Goal: Transaction & Acquisition: Purchase product/service

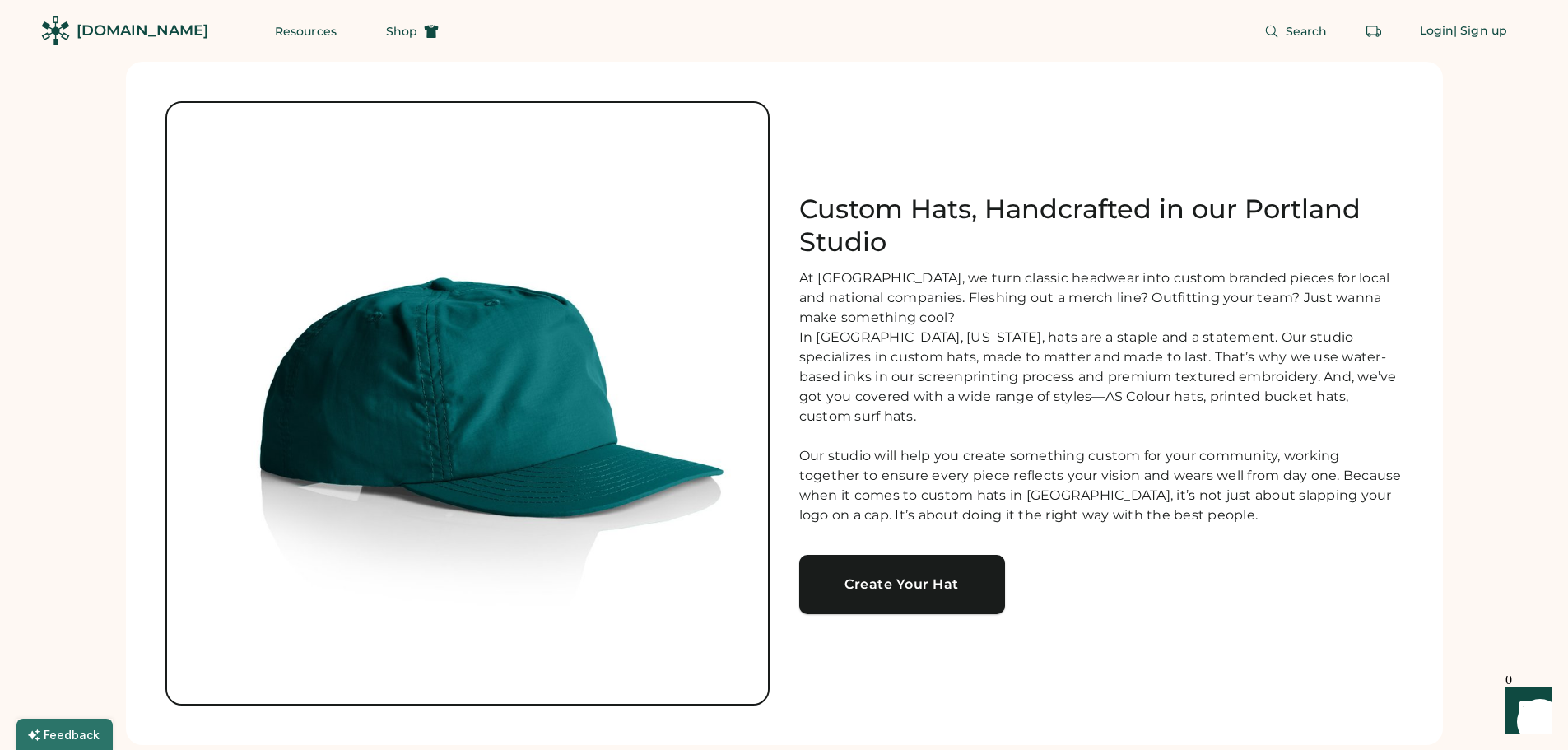
click at [925, 593] on link "Create Your Hat" at bounding box center [902, 584] width 206 height 59
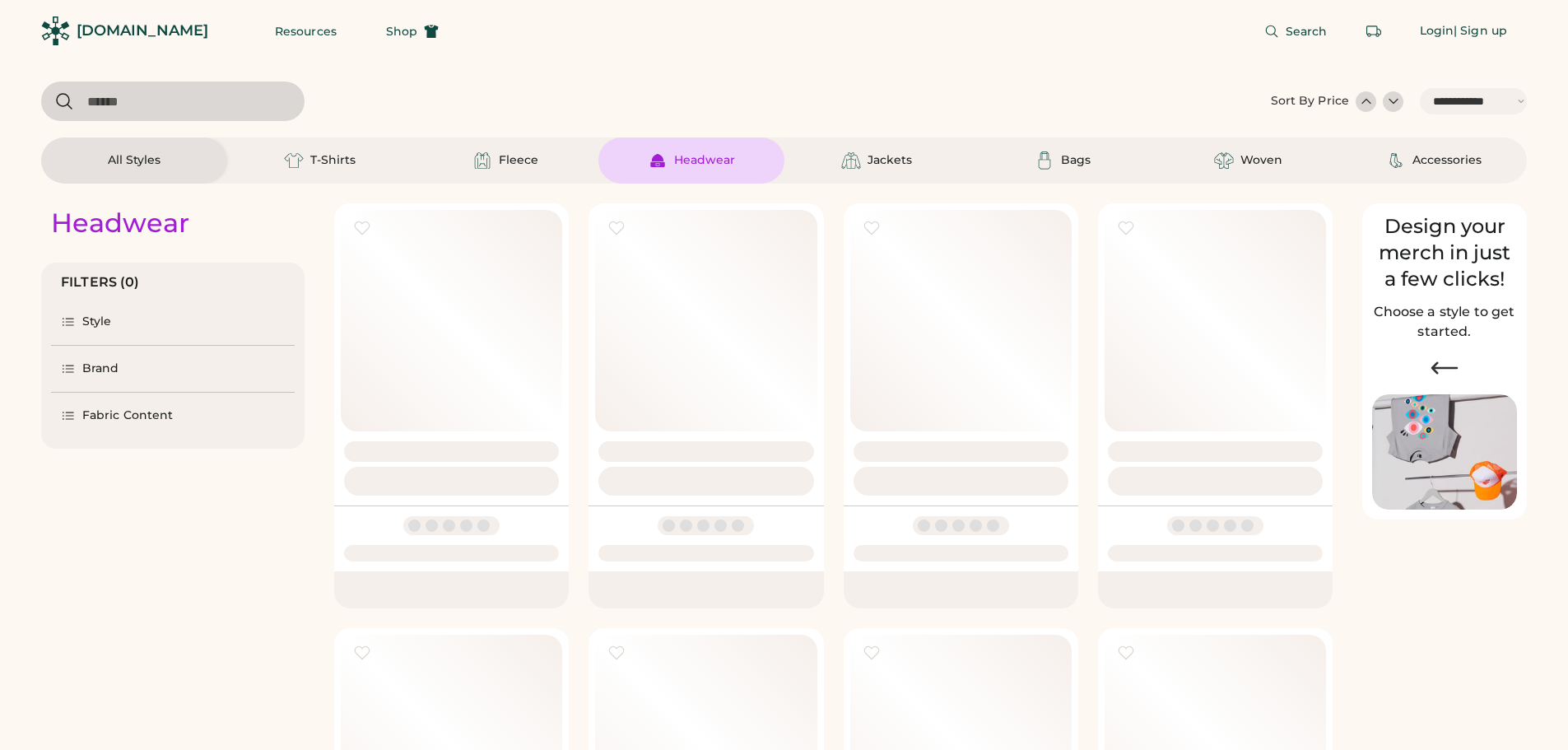
select select "*****"
select select "*"
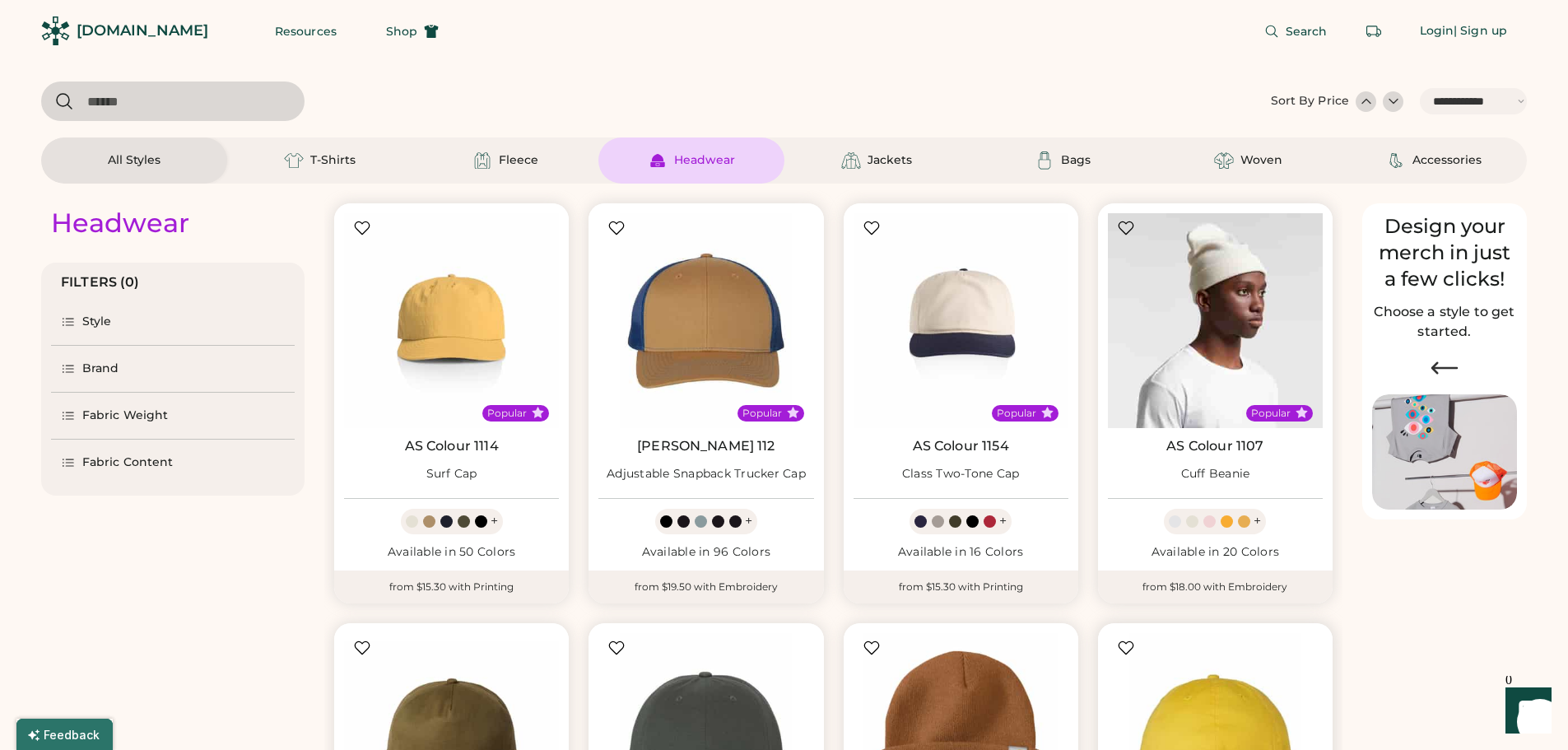
scroll to position [412, 0]
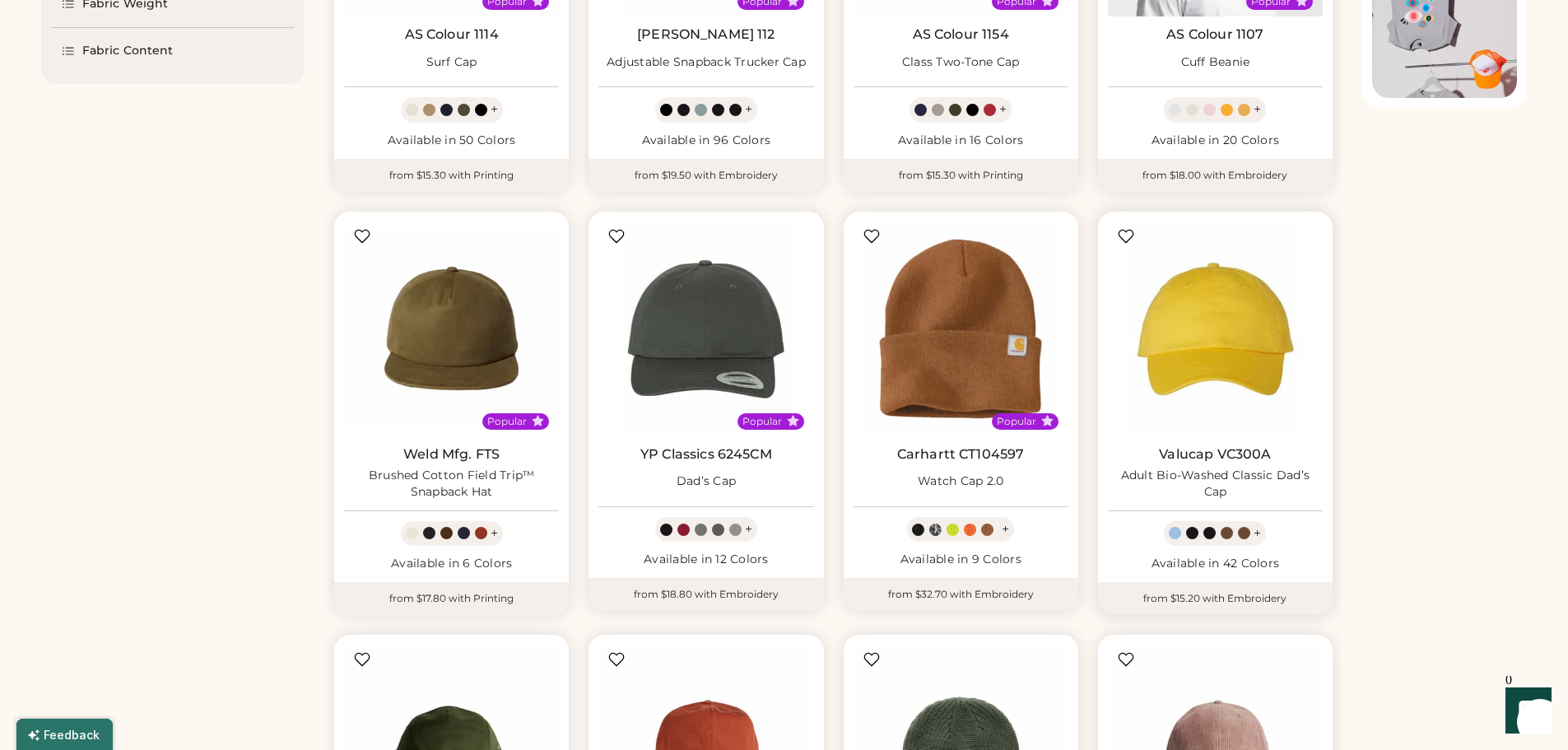
select select "*****"
select select "*"
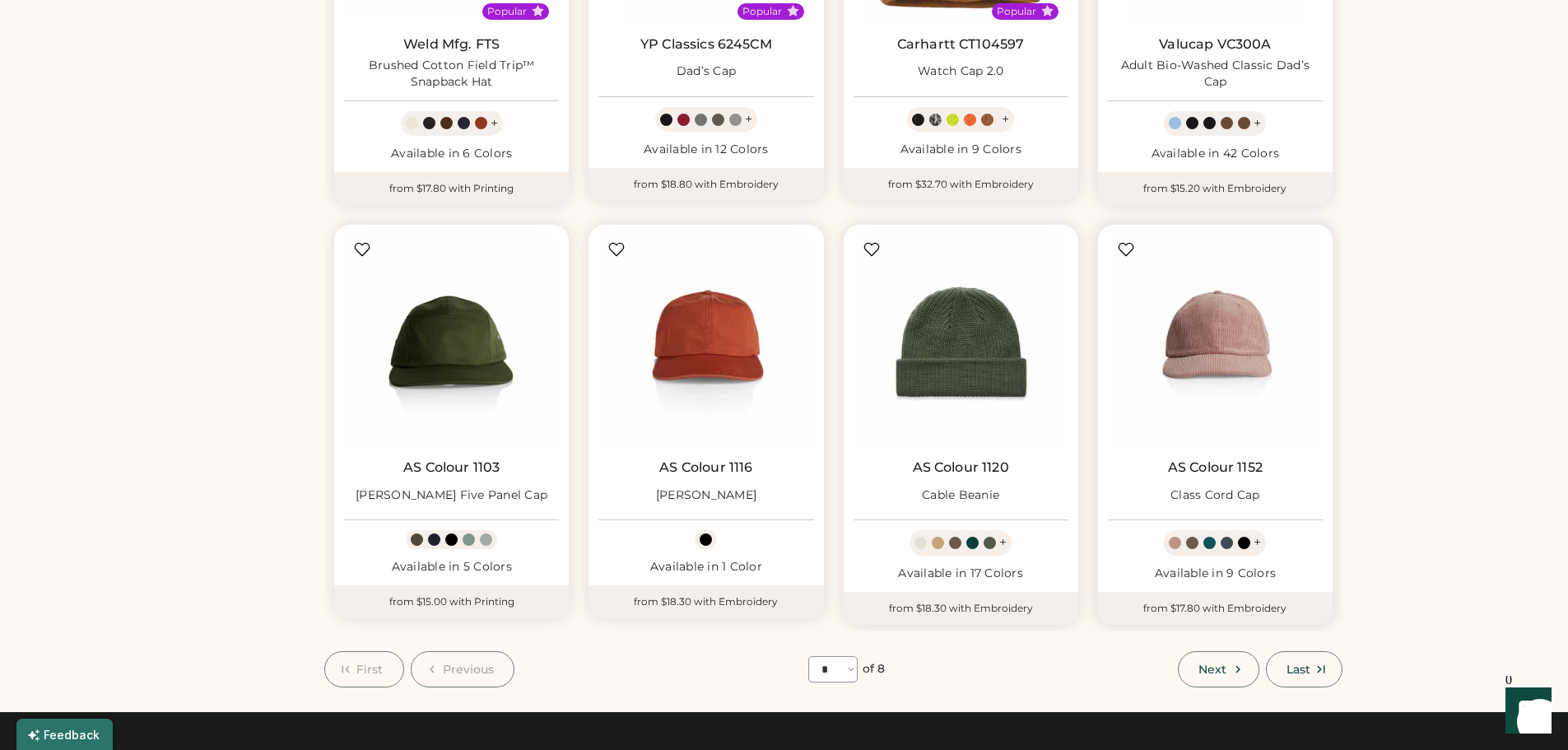
scroll to position [824, 0]
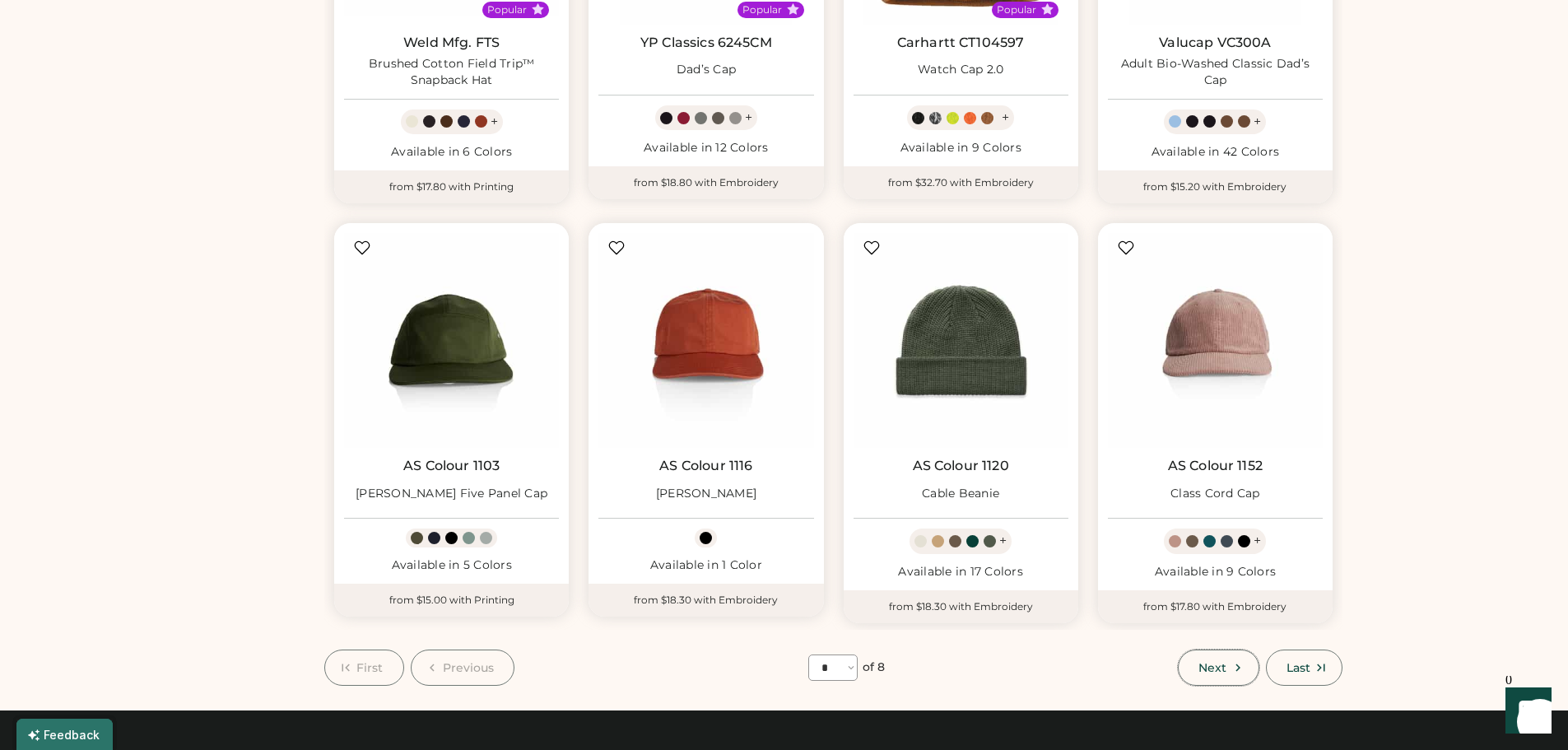
click at [1217, 672] on span "Next" at bounding box center [1212, 668] width 28 height 12
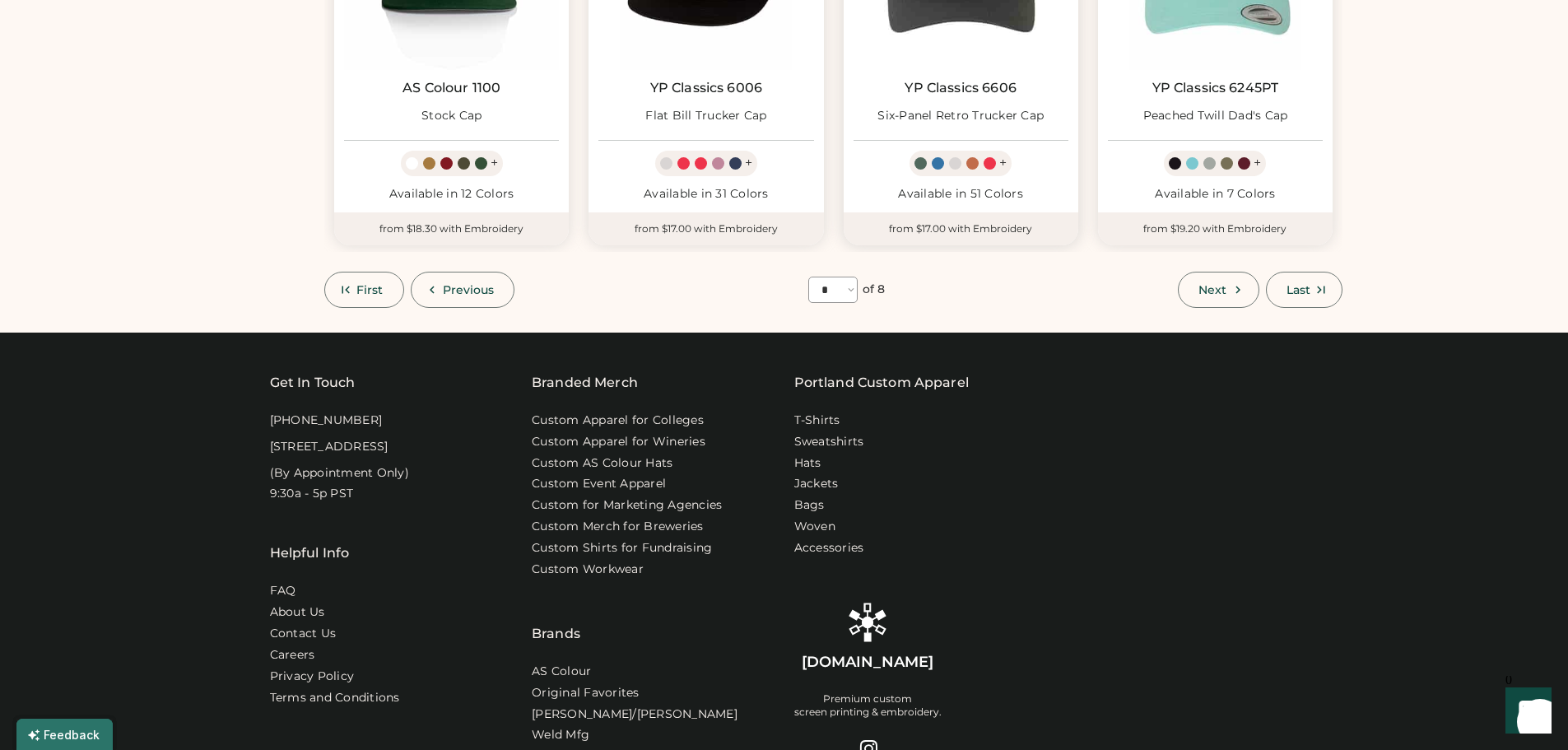
scroll to position [1225, 0]
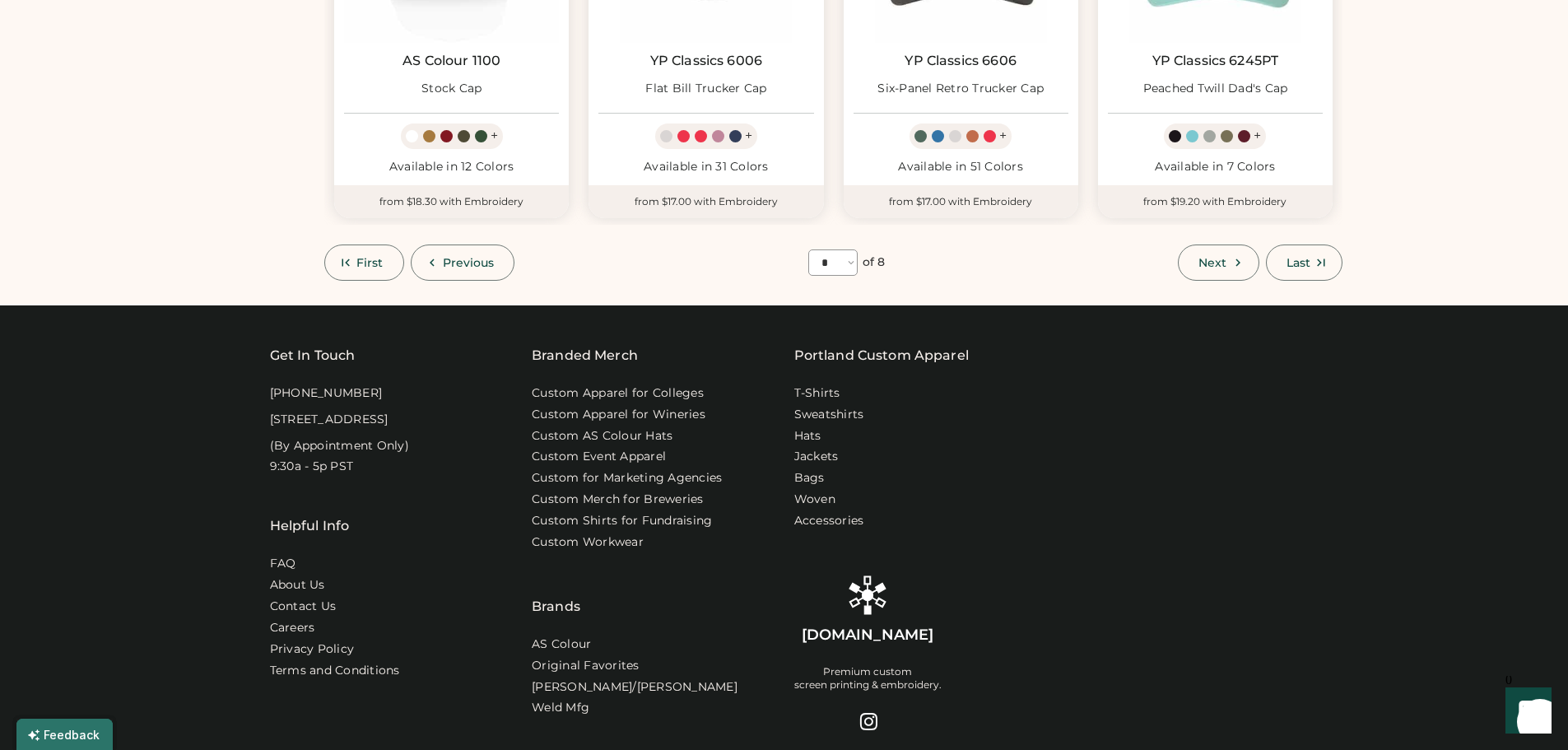
click at [1231, 265] on icon at bounding box center [1238, 262] width 15 height 15
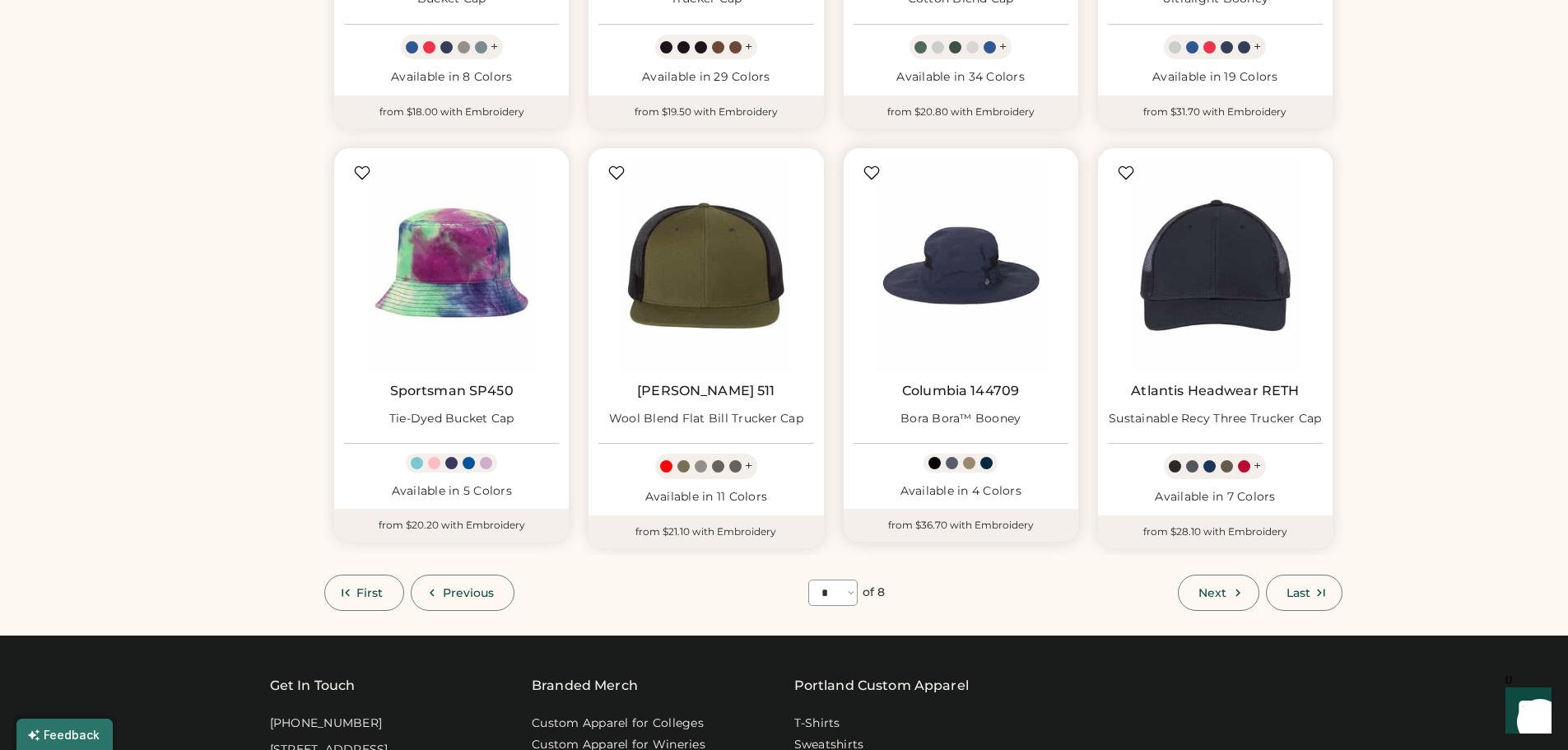
scroll to position [895, 0]
click at [1211, 586] on span "Next" at bounding box center [1212, 592] width 28 height 12
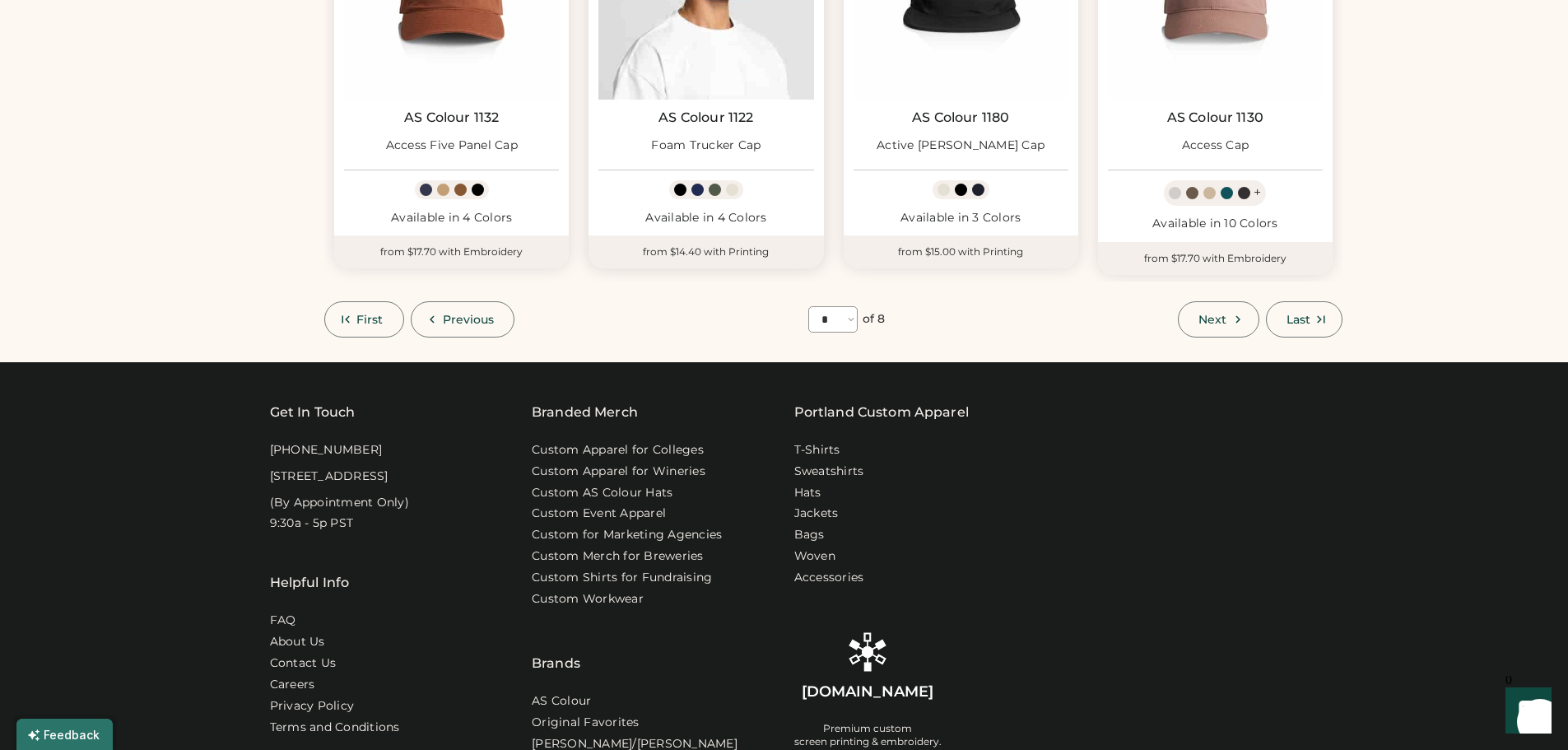
scroll to position [1225, 0]
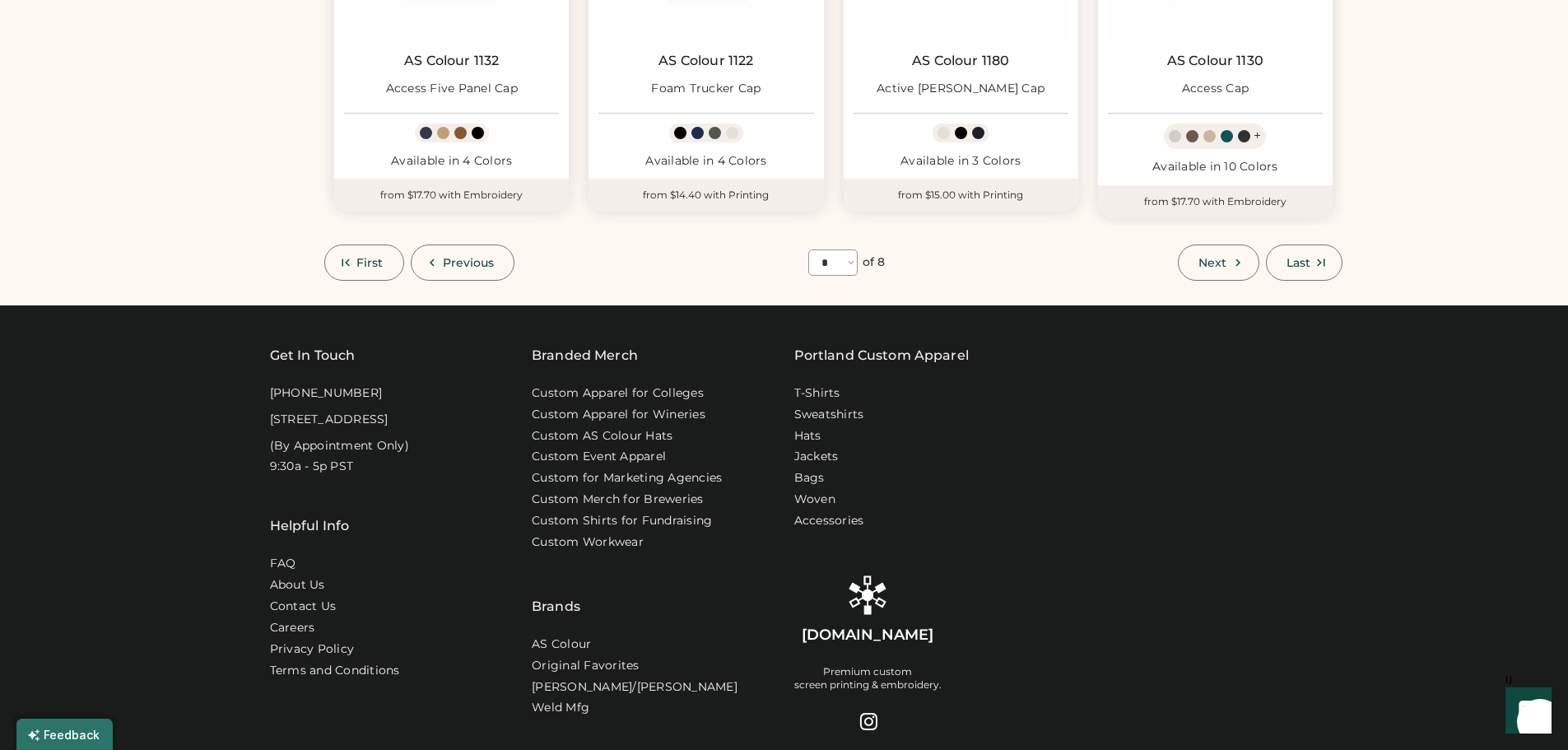
click at [1216, 265] on span "Next" at bounding box center [1212, 262] width 28 height 12
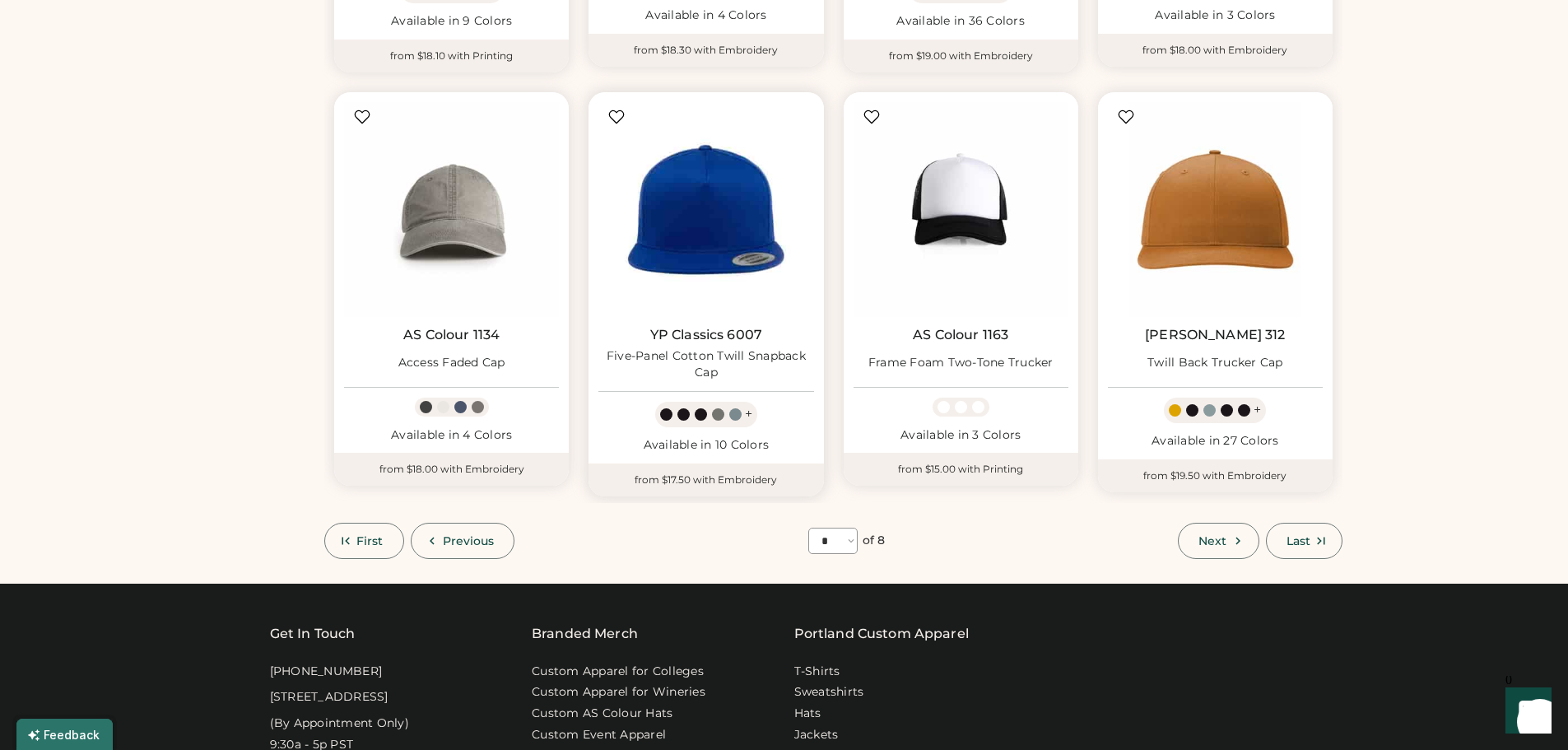
scroll to position [977, 0]
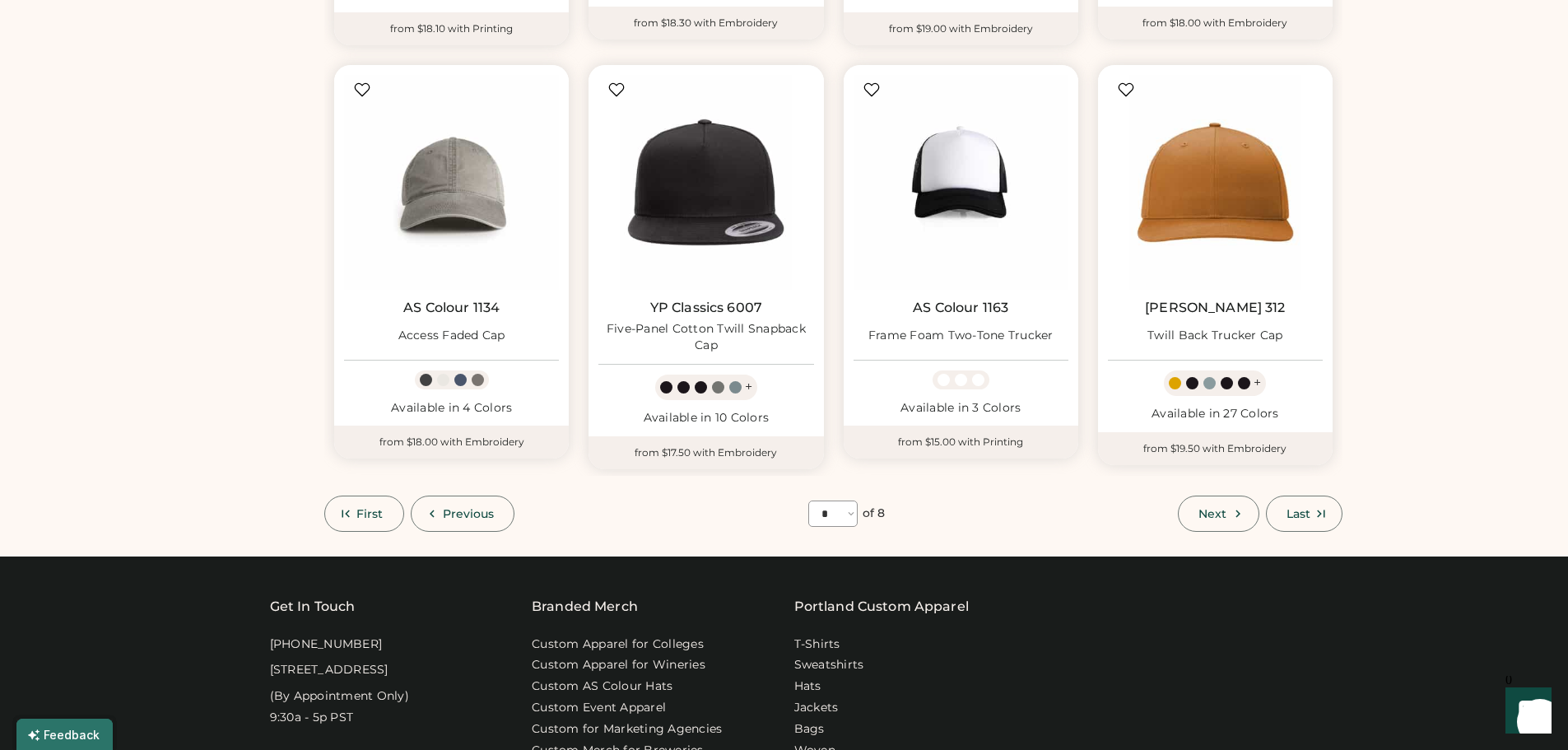
click at [1237, 510] on icon at bounding box center [1238, 513] width 15 height 15
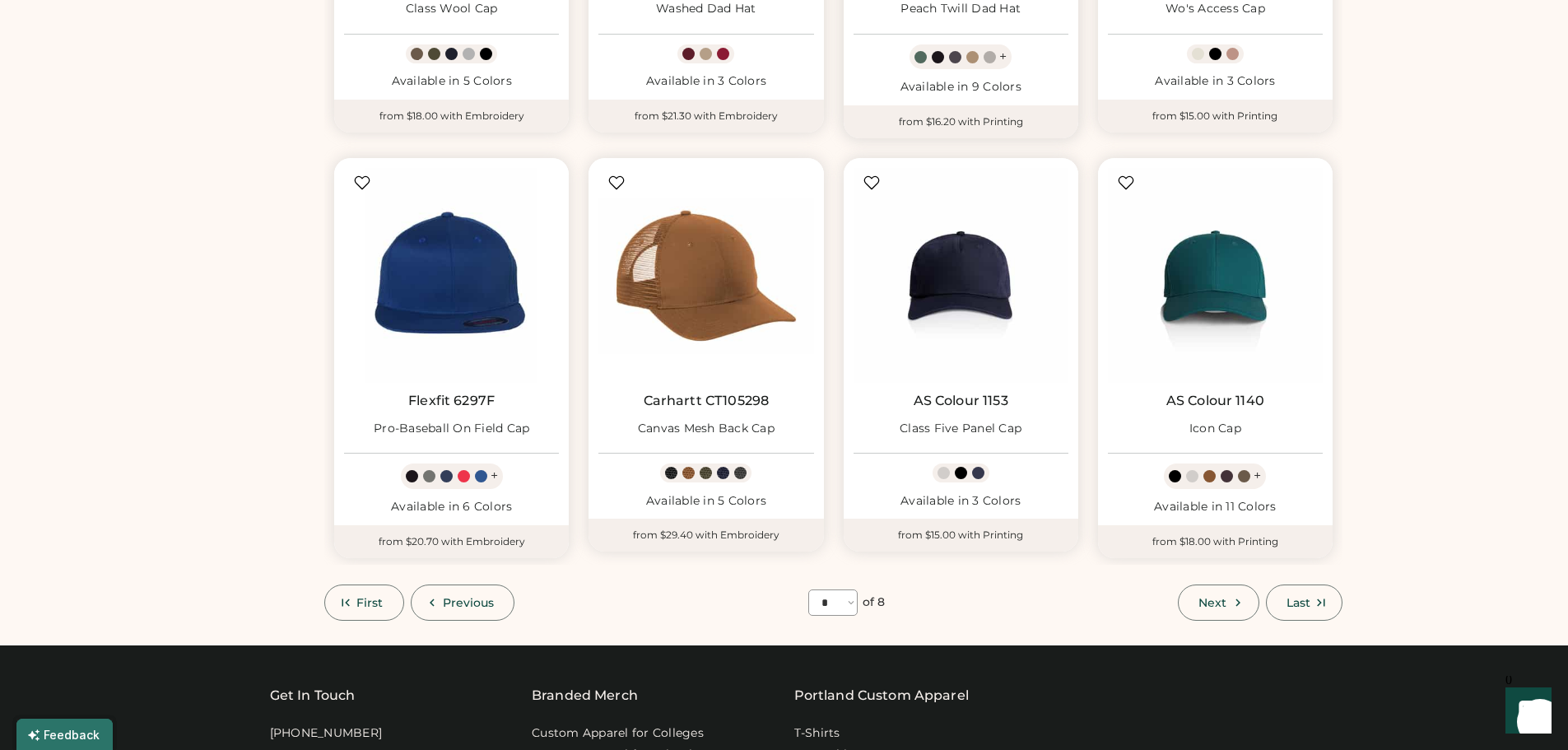
scroll to position [895, 0]
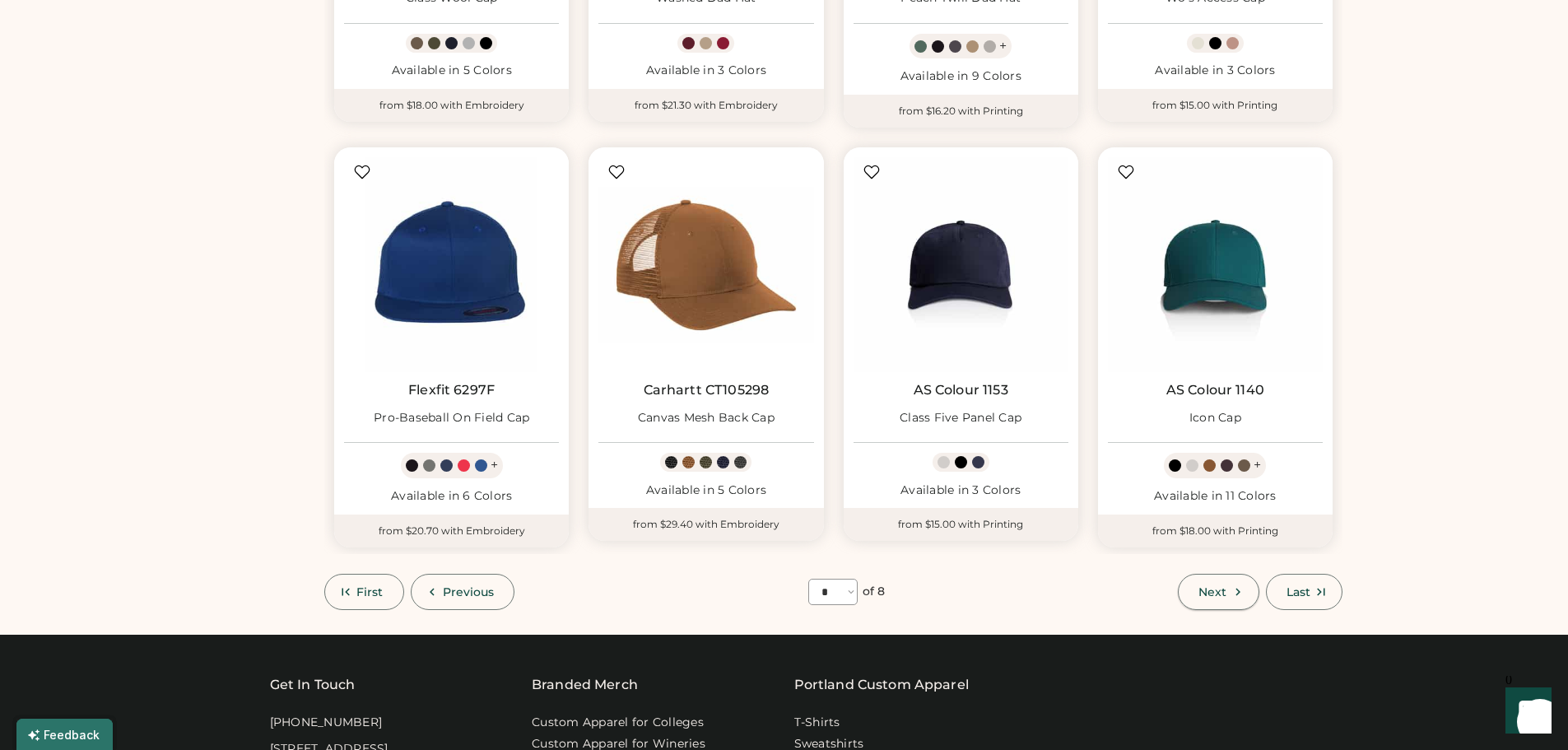
click at [1212, 589] on span "Next" at bounding box center [1212, 592] width 28 height 12
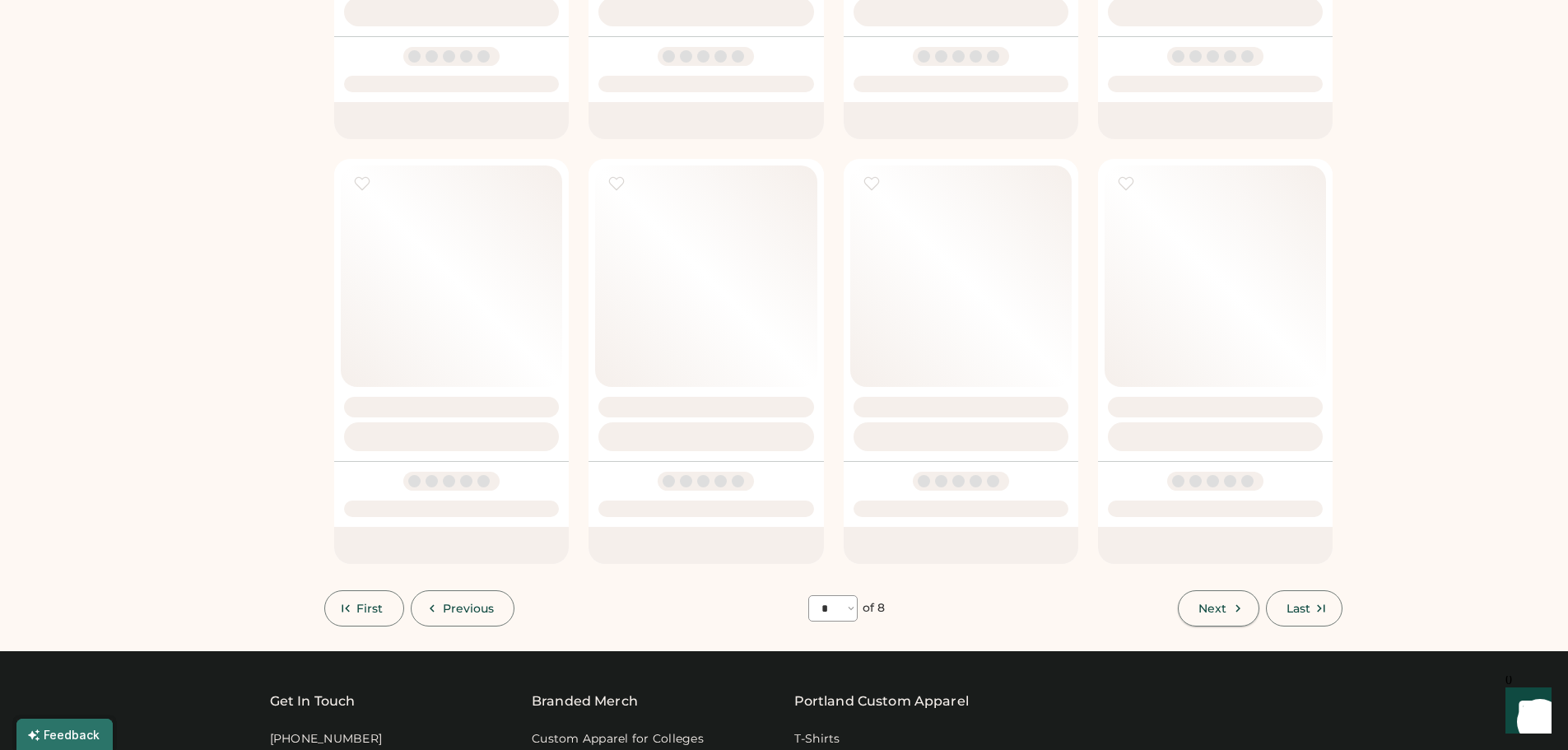
select select "*"
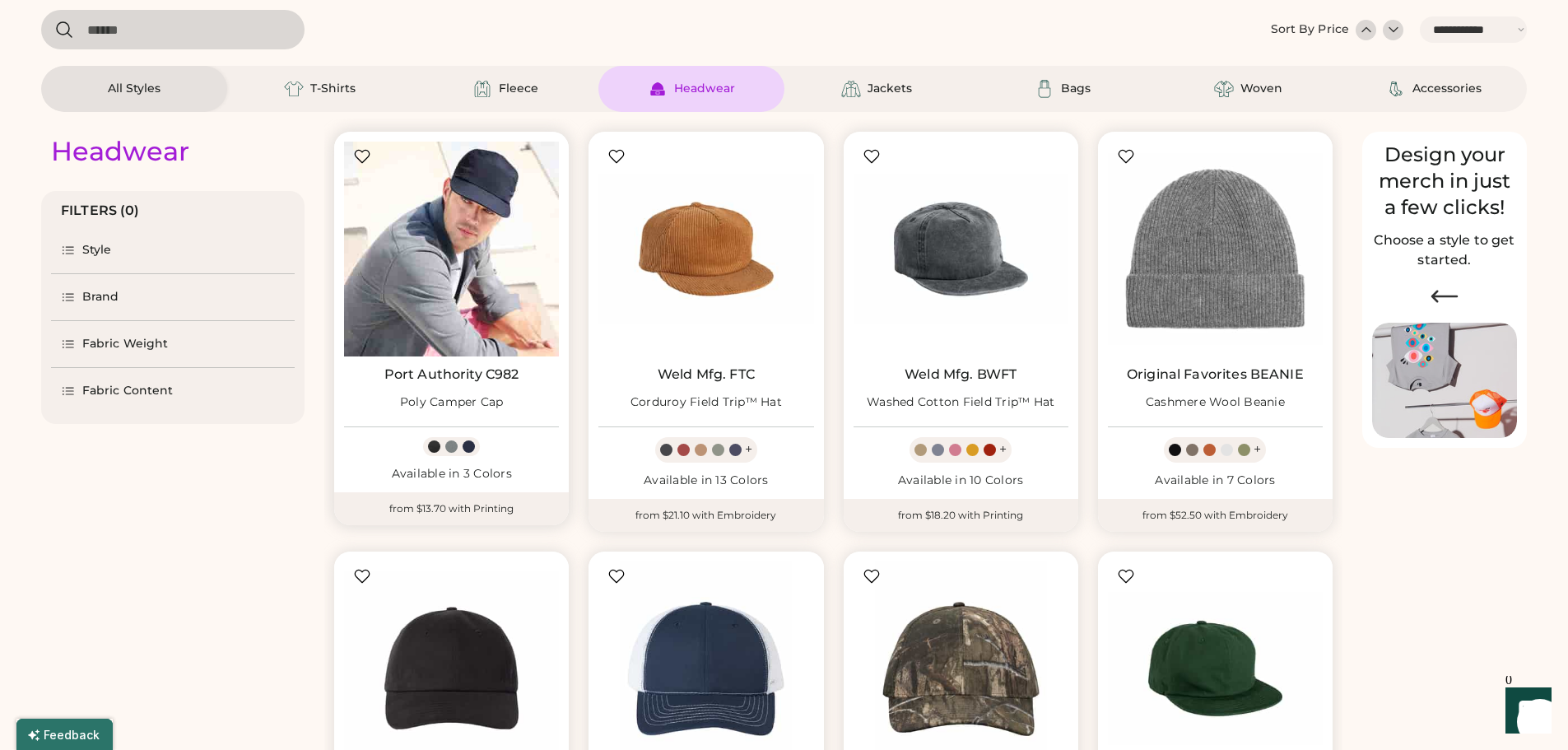
click at [446, 310] on img at bounding box center [452, 249] width 215 height 215
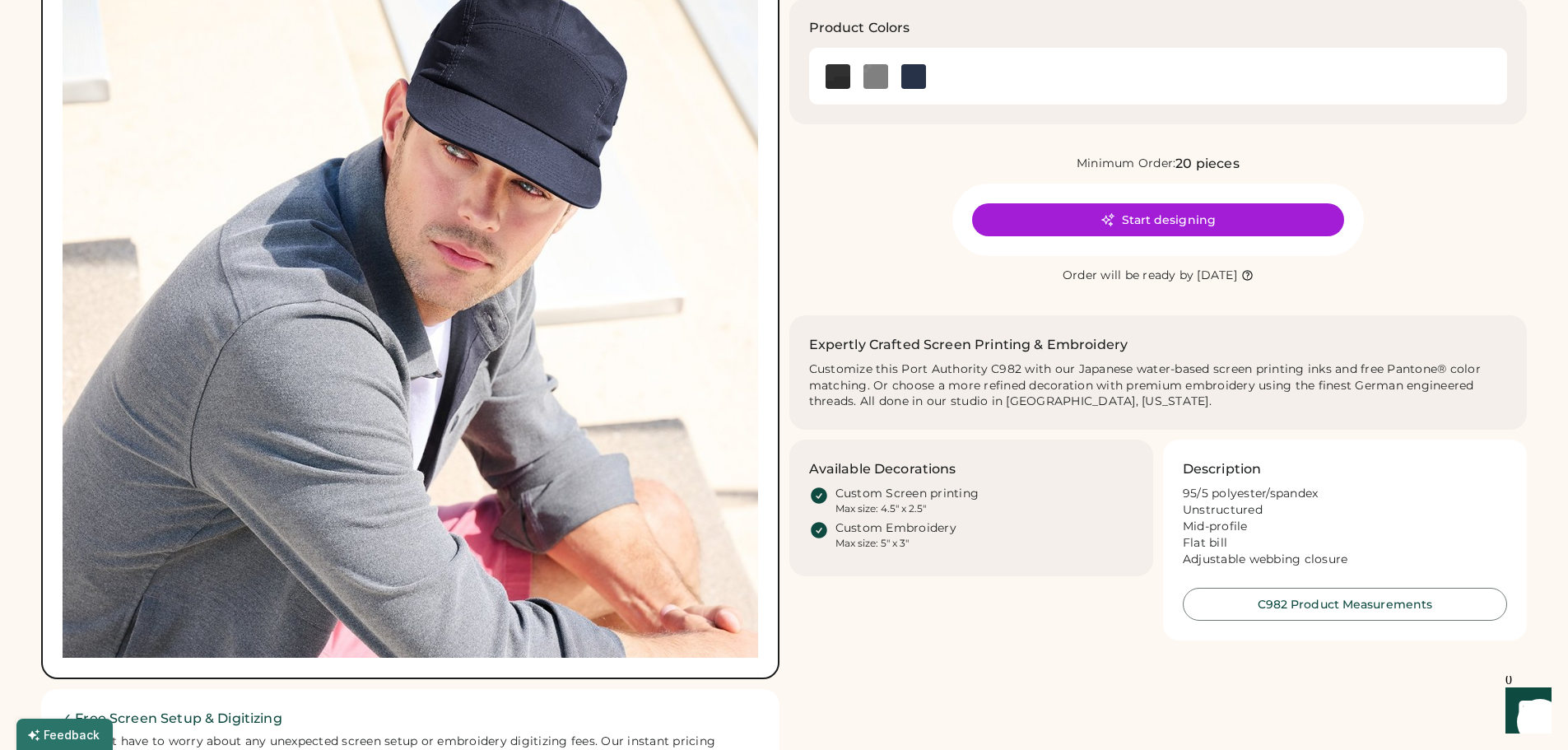
scroll to position [165, 0]
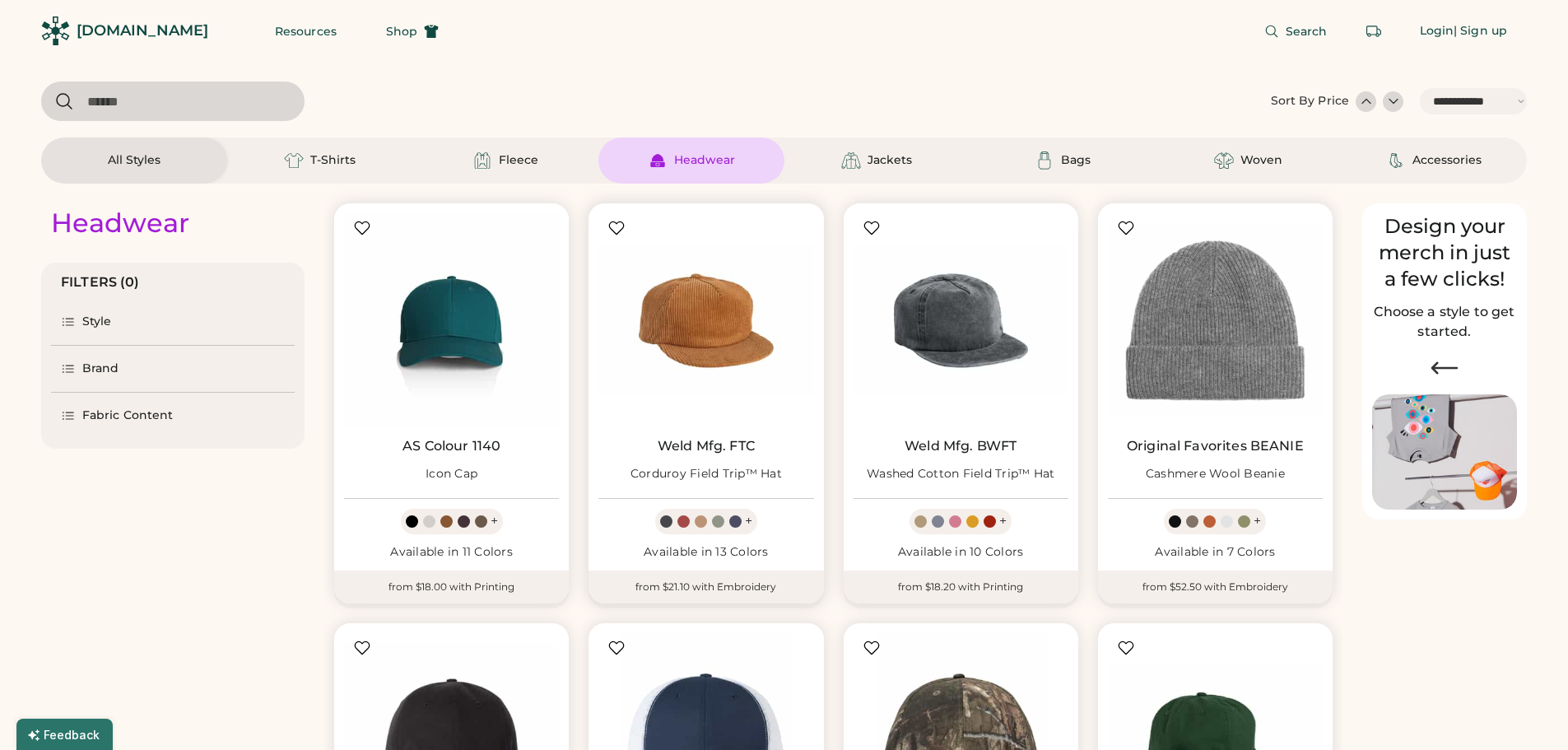
select select "*****"
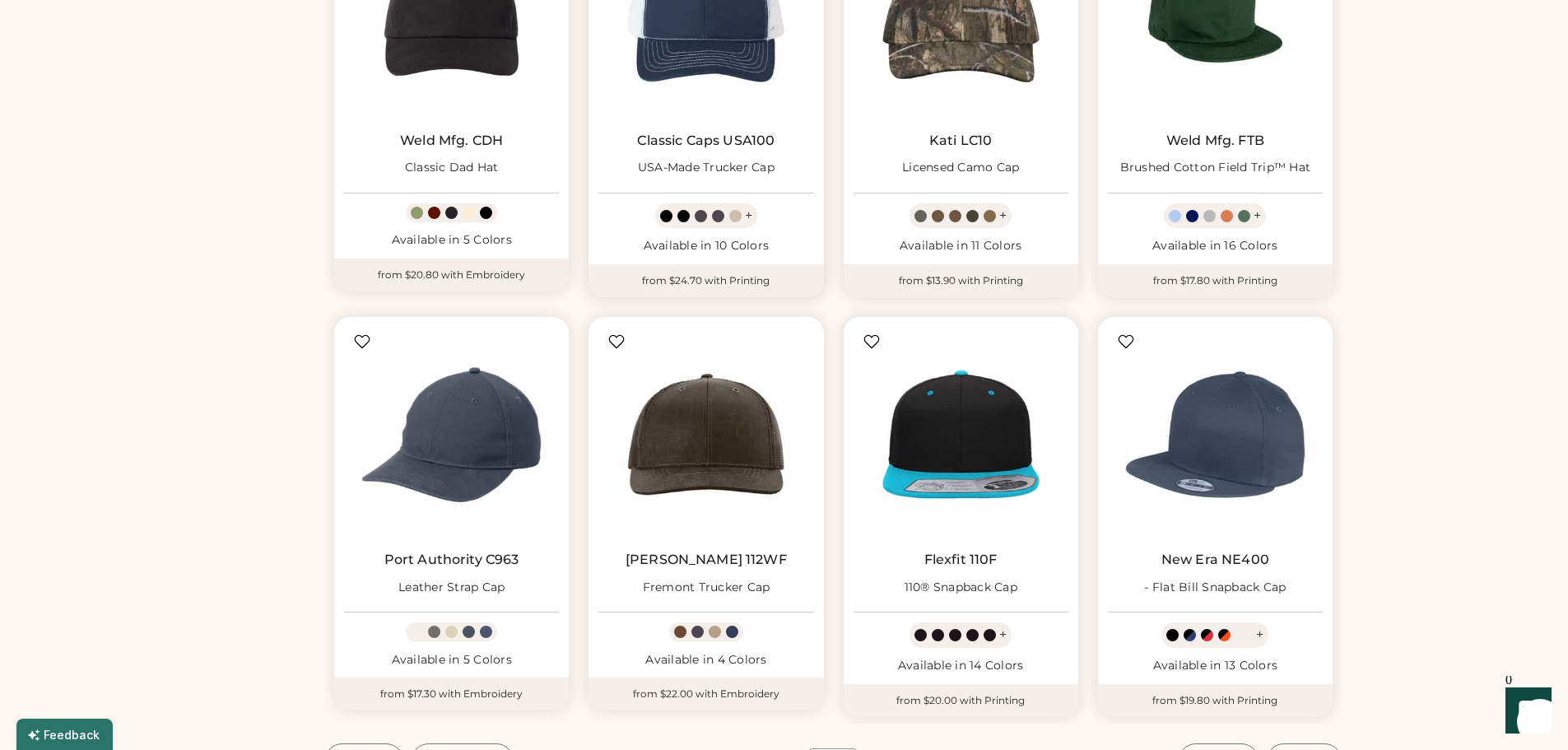
scroll to position [895, 0]
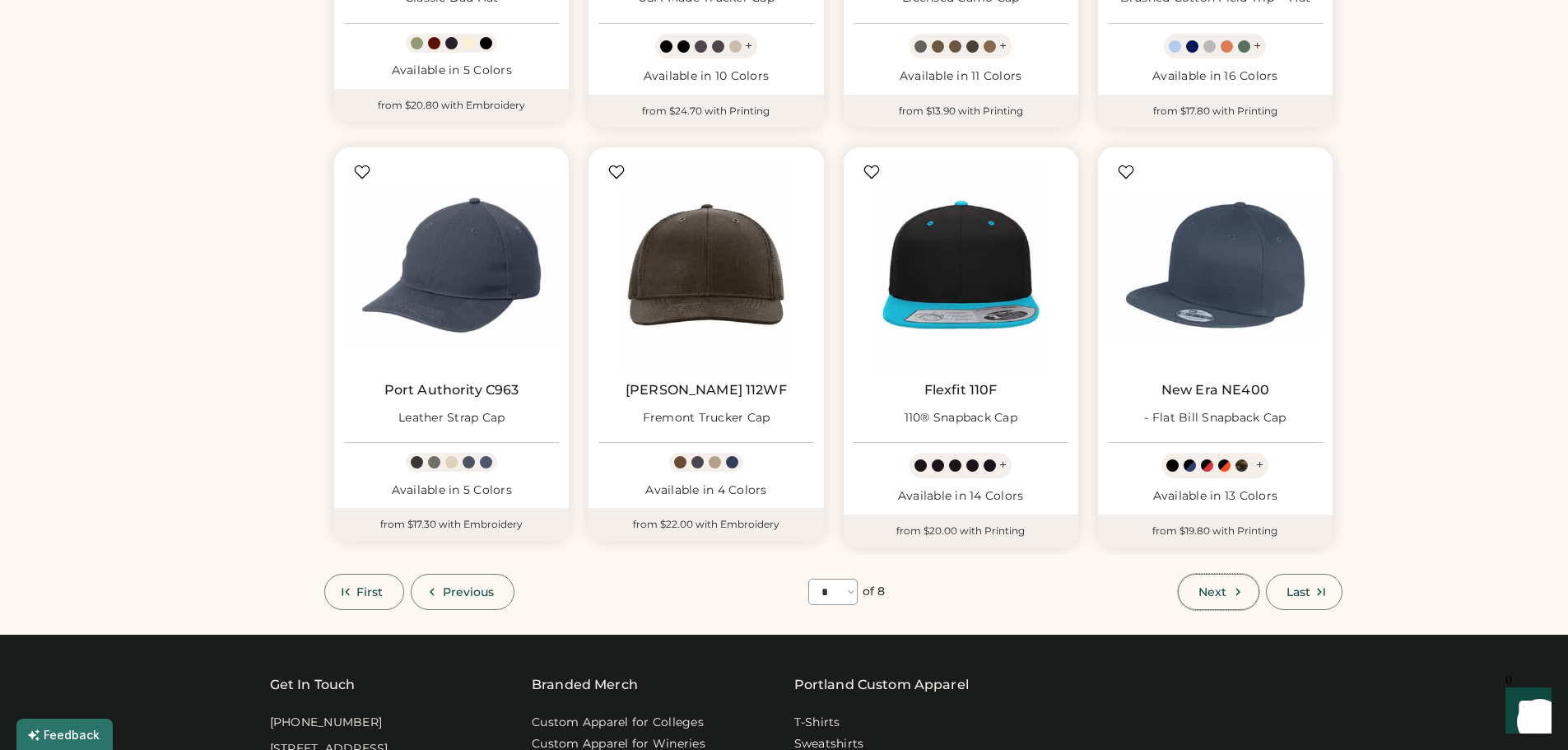
click at [1216, 589] on span "Next" at bounding box center [1212, 592] width 28 height 12
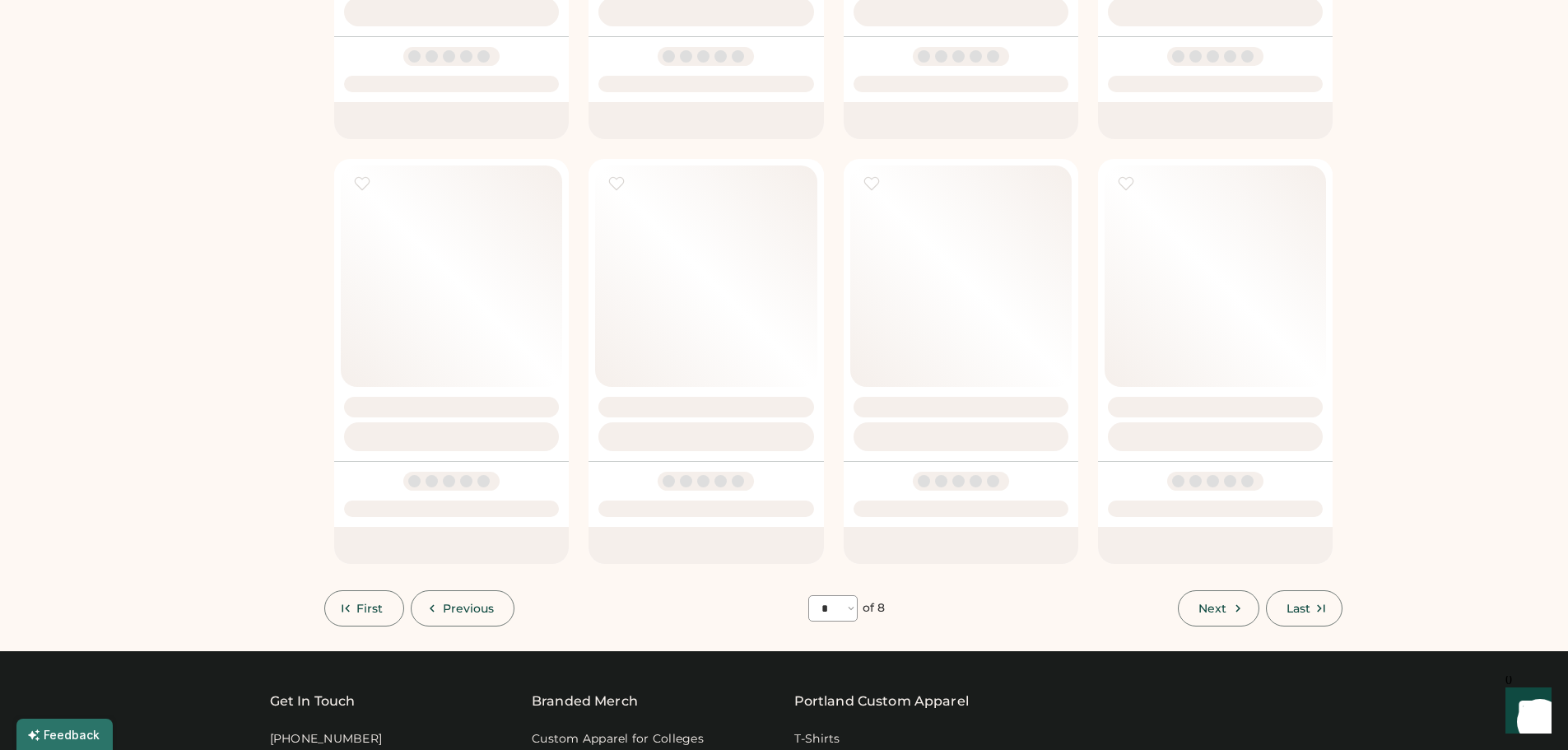
select select "*"
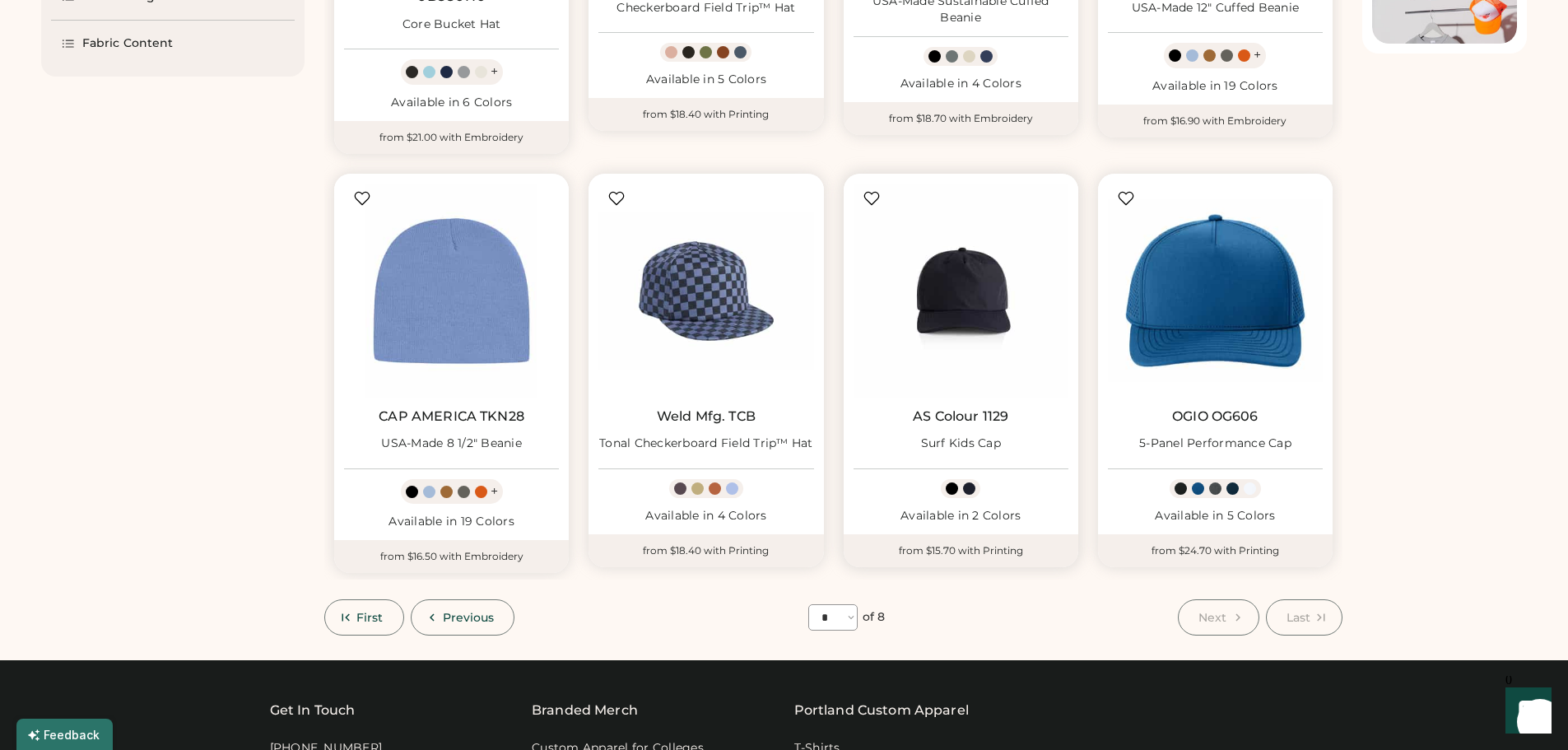
scroll to position [731, 0]
